Goal: Go to known website: Go to known website

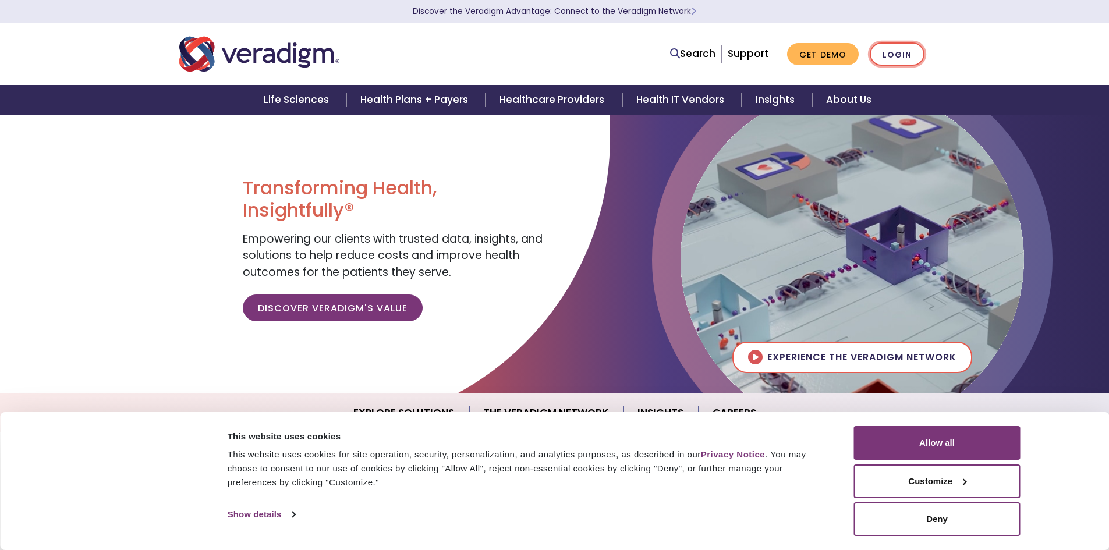
drag, startPoint x: 910, startPoint y: 49, endPoint x: 903, endPoint y: 55, distance: 8.7
click at [909, 50] on link "Login" at bounding box center [897, 54] width 55 height 24
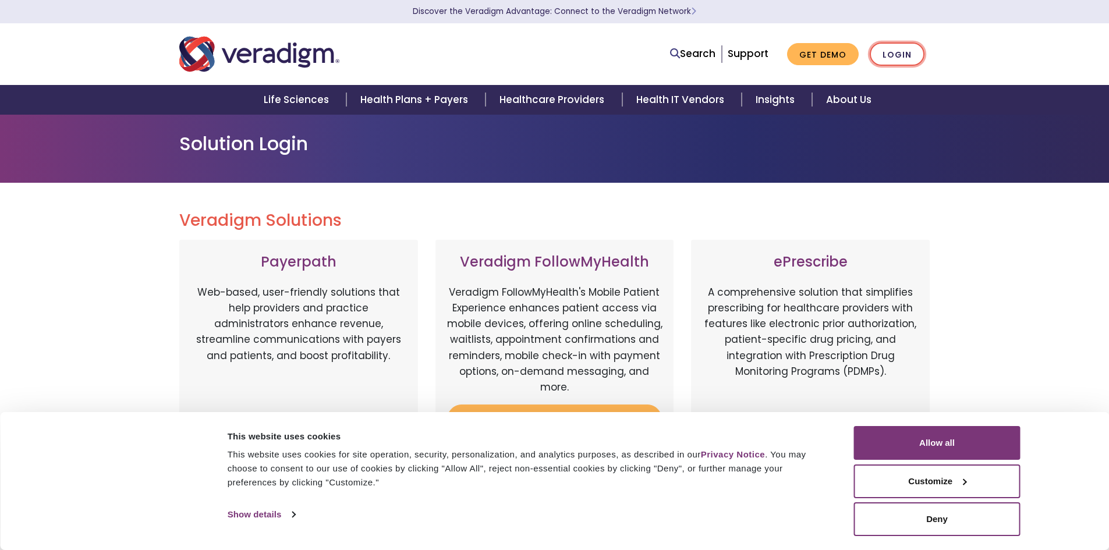
click at [887, 54] on link "Login" at bounding box center [897, 54] width 55 height 24
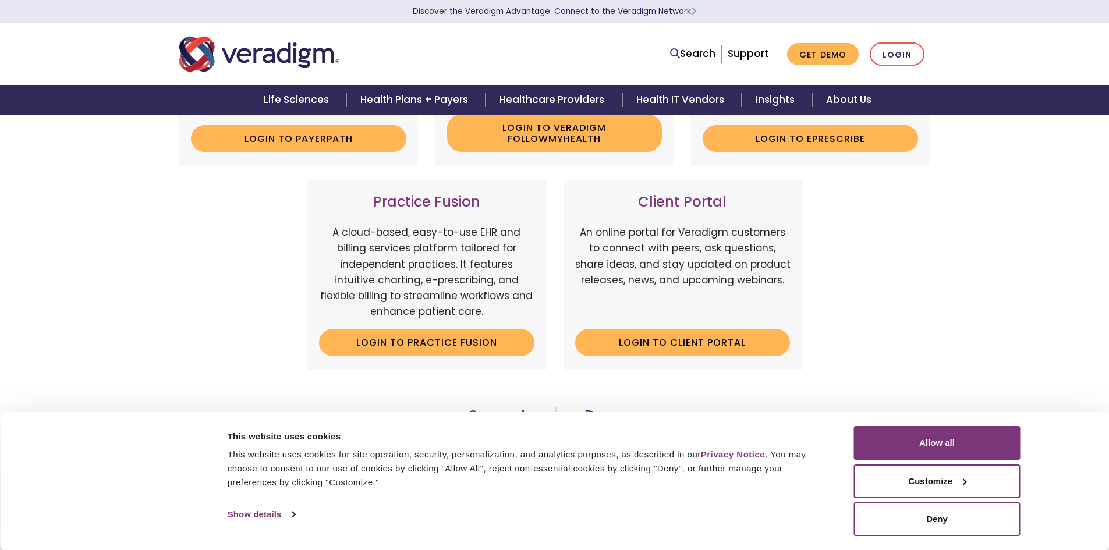
scroll to position [291, 0]
click at [272, 143] on link "Login to Payerpath" at bounding box center [298, 138] width 215 height 27
